Goal: Information Seeking & Learning: Learn about a topic

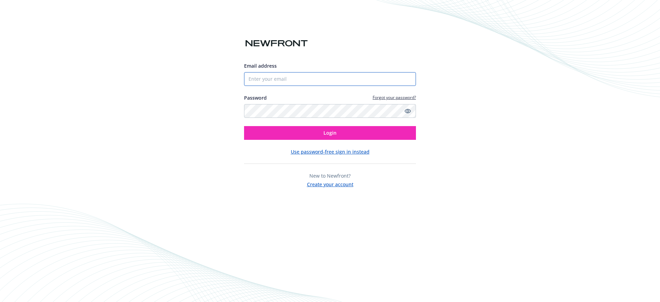
click at [296, 79] on input "Email address" at bounding box center [330, 79] width 172 height 14
type input "[PERSON_NAME][EMAIL_ADDRESS][DOMAIN_NAME]"
click at [244, 126] on button "Login" at bounding box center [330, 133] width 172 height 14
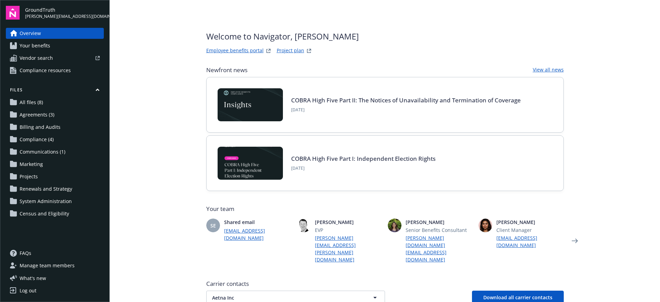
scroll to position [273, 0]
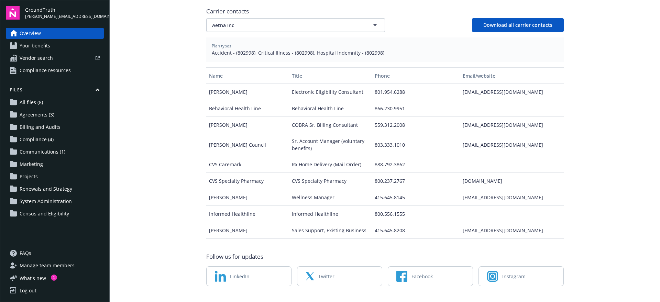
click at [45, 44] on span "Your benefits" at bounding box center [35, 45] width 31 height 11
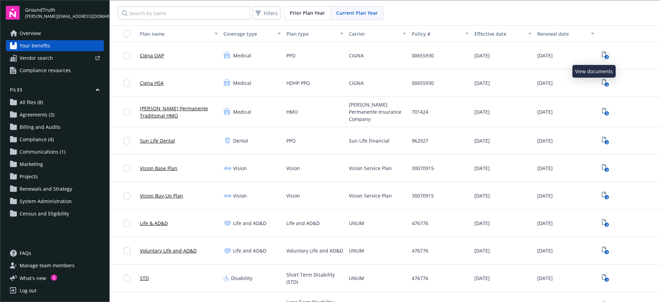
click at [606, 55] on text "3" at bounding box center [607, 57] width 2 height 4
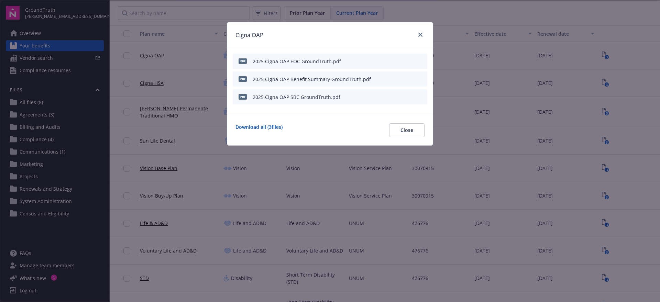
click at [420, 60] on icon "preview file" at bounding box center [421, 60] width 6 height 5
click at [420, 96] on icon "preview file" at bounding box center [421, 96] width 6 height 5
click at [25, 89] on div "Cigna OAP pdf 2025 Cigna OAP EOC GroundTruth.pdf pdf 2025 Cigna OAP Benefit Sum…" at bounding box center [330, 151] width 660 height 302
click at [40, 113] on div "Cigna OAP pdf 2025 Cigna OAP EOC GroundTruth.pdf pdf 2025 Cigna OAP Benefit Sum…" at bounding box center [330, 151] width 660 height 302
click at [420, 34] on icon "close" at bounding box center [421, 35] width 4 height 4
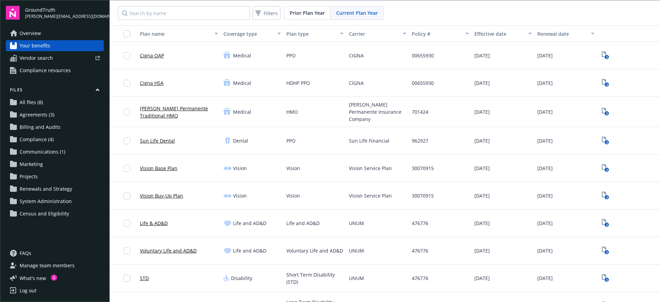
click at [56, 117] on link "Agreements (3)" at bounding box center [55, 114] width 98 height 11
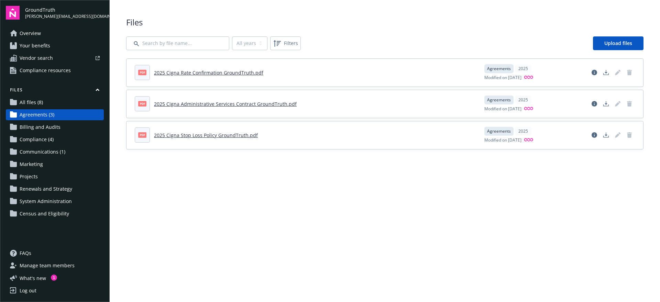
click at [227, 71] on link "2025 Cigna Rate Confirmation GroundTruth.pdf" at bounding box center [208, 72] width 109 height 7
click at [195, 106] on link "2025 Cigna Administrative Services Contract GroundTruth.pdf" at bounding box center [225, 104] width 143 height 7
click at [198, 135] on link "2025 Cigna Stop Loss Policy GroundTruth.pdf" at bounding box center [206, 135] width 104 height 7
click at [47, 139] on span "Compliance (4)" at bounding box center [37, 139] width 34 height 11
